Goal: Information Seeking & Learning: Find specific fact

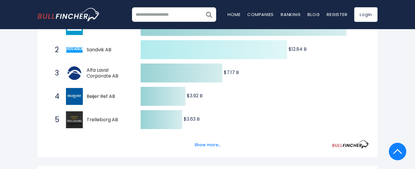
scroll to position [131, 0]
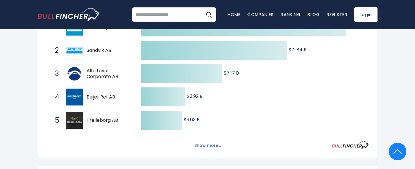
click at [215, 145] on button "Show more..." at bounding box center [207, 146] width 33 height 10
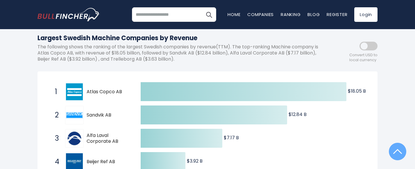
scroll to position [62, 0]
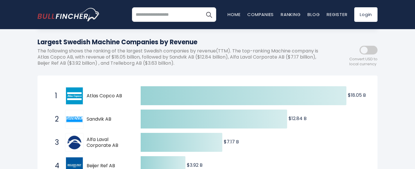
drag, startPoint x: 127, startPoint y: 95, endPoint x: 94, endPoint y: 96, distance: 32.9
click at [100, 96] on span "Atlas Copco AB" at bounding box center [109, 96] width 44 height 6
click at [72, 94] on img at bounding box center [74, 95] width 17 height 17
drag, startPoint x: 38, startPoint y: 56, endPoint x: 73, endPoint y: 57, distance: 35.5
click at [73, 57] on p "The following shows the ranking of the largest Swedish companies by revenue(TTM…" at bounding box center [182, 57] width 288 height 18
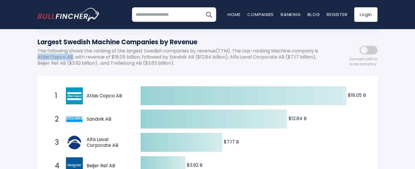
copy p "Atlas Copco AB"
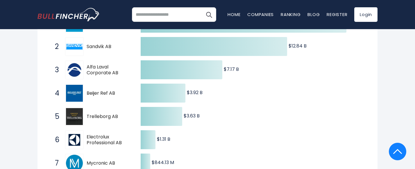
scroll to position [136, 0]
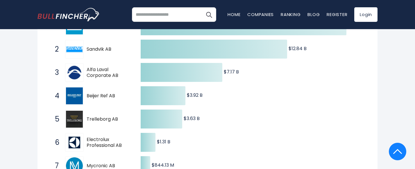
click at [120, 73] on span "Alfa Laval Corporate AB" at bounding box center [109, 73] width 44 height 12
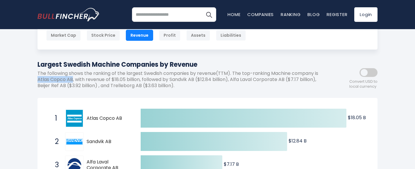
scroll to position [39, 0]
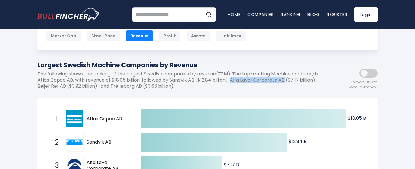
drag, startPoint x: 288, startPoint y: 79, endPoint x: 234, endPoint y: 78, distance: 53.2
click at [232, 78] on p "The following shows the ranking of the largest Swedish companies by revenue(TTM…" at bounding box center [182, 80] width 288 height 18
copy p "Alfa Laval Corporate AB"
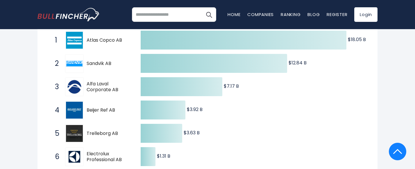
scroll to position [118, 0]
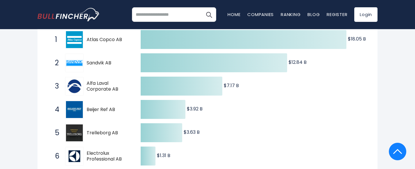
click at [121, 110] on span "Beijer Ref AB" at bounding box center [109, 109] width 44 height 6
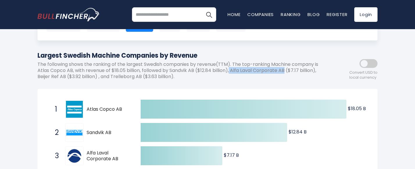
scroll to position [48, 0]
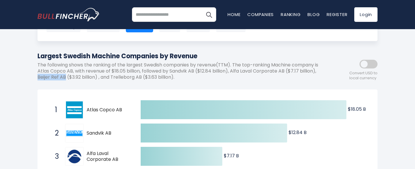
drag, startPoint x: 65, startPoint y: 77, endPoint x: 36, endPoint y: 77, distance: 29.4
copy p "Beijer Ref AB"
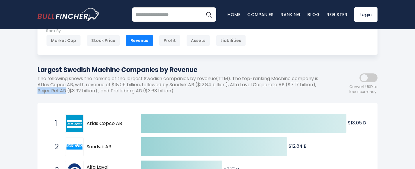
scroll to position [34, 0]
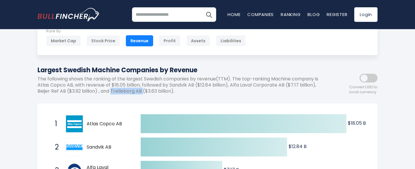
drag, startPoint x: 144, startPoint y: 91, endPoint x: 113, endPoint y: 92, distance: 31.1
click at [113, 92] on p "The following shows the ranking of the largest Swedish companies by revenue(TTM…" at bounding box center [182, 85] width 288 height 18
copy p "Trelleborg AB"
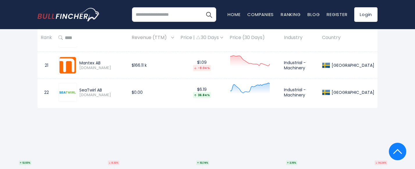
scroll to position [935, 0]
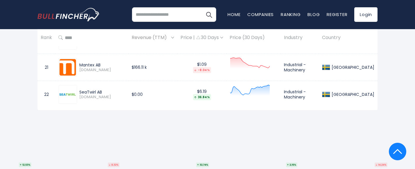
drag, startPoint x: 101, startPoint y: 65, endPoint x: 83, endPoint y: 65, distance: 17.7
click at [81, 65] on div "Mantex AB" at bounding box center [102, 64] width 46 height 5
copy div "Mantex AB"
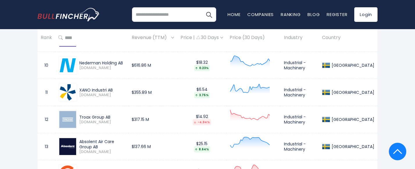
scroll to position [633, 0]
